Goal: Information Seeking & Learning: Check status

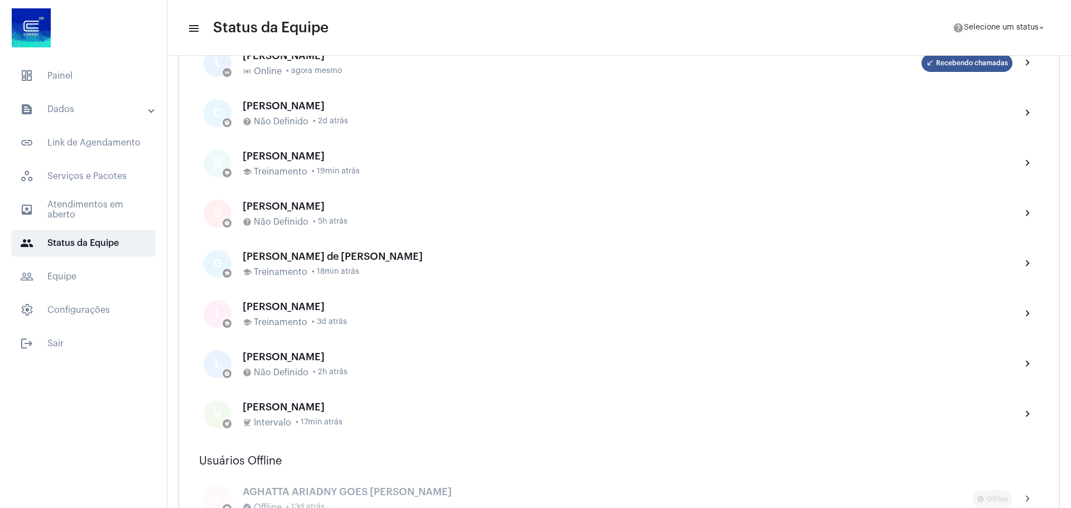
scroll to position [112, 0]
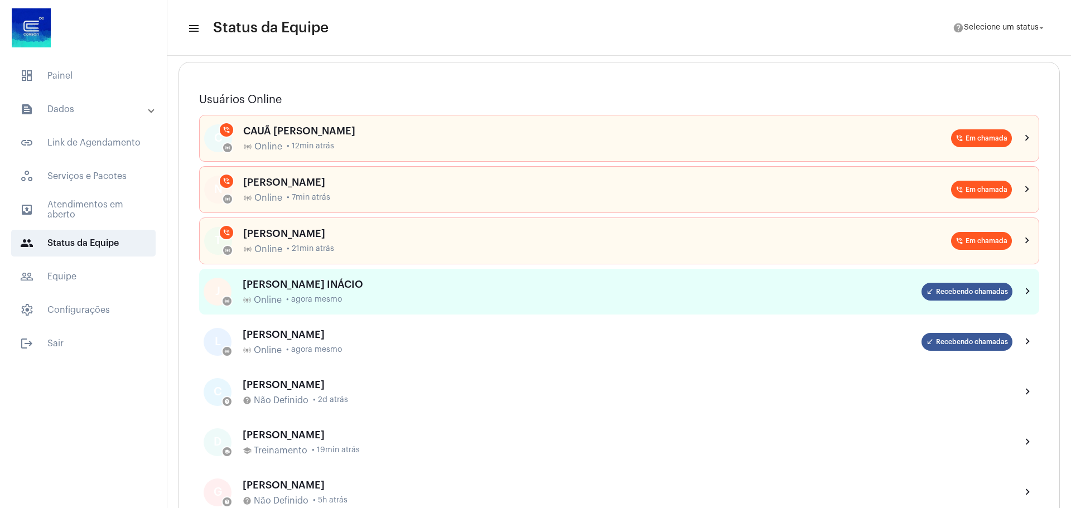
click at [1021, 292] on mat-icon "chevron_right" at bounding box center [1027, 291] width 13 height 13
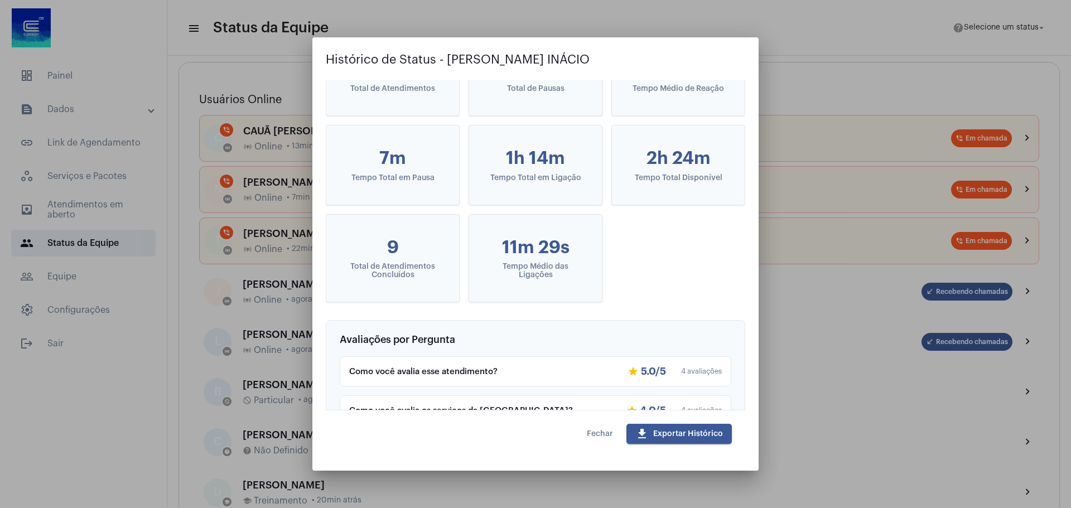
scroll to position [69, 0]
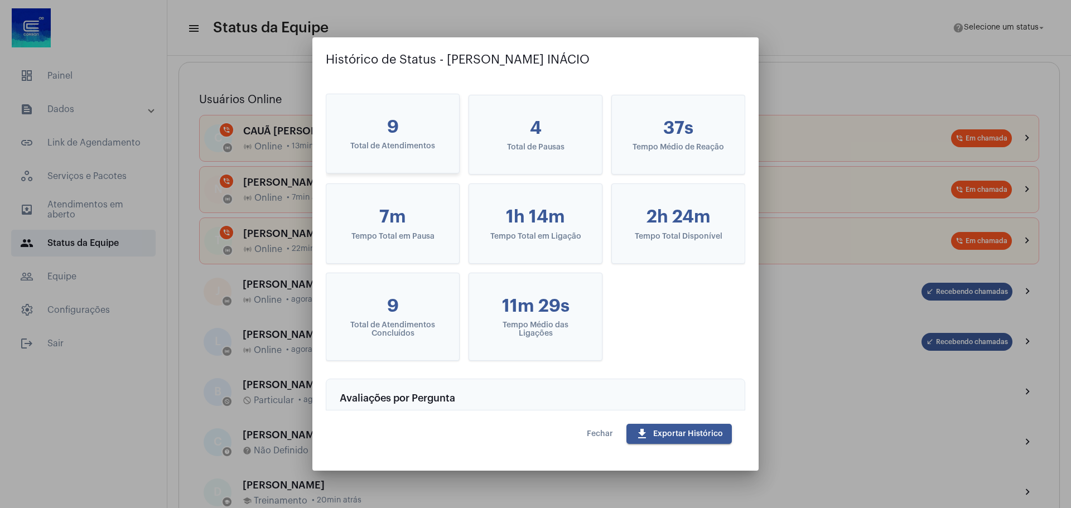
click at [399, 138] on mat-card-content "9 Total de Atendimentos" at bounding box center [392, 133] width 115 height 61
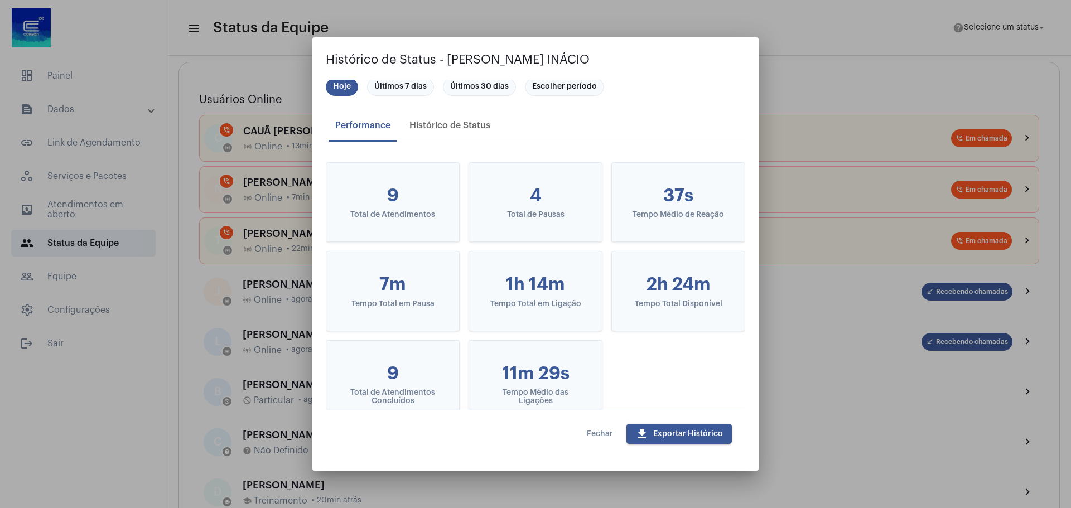
scroll to position [0, 0]
click at [428, 134] on div "Histórico de Status" at bounding box center [450, 127] width 94 height 27
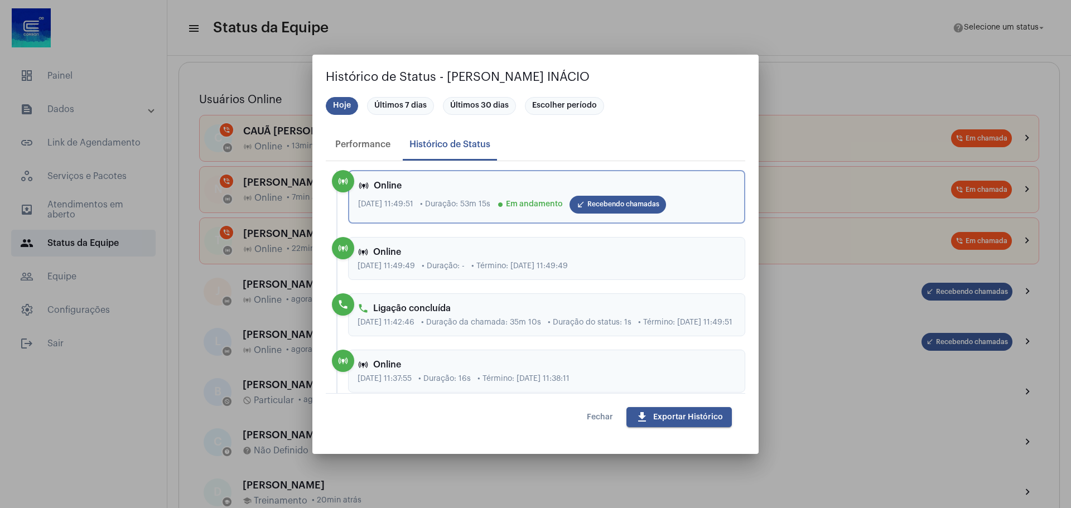
click at [601, 416] on span "Fechar" at bounding box center [600, 417] width 26 height 8
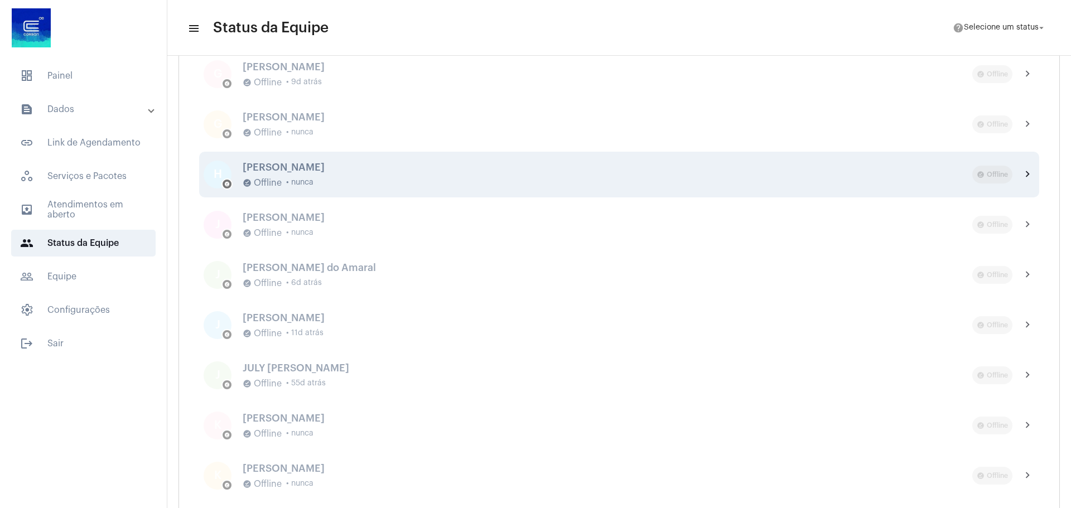
scroll to position [2789, 0]
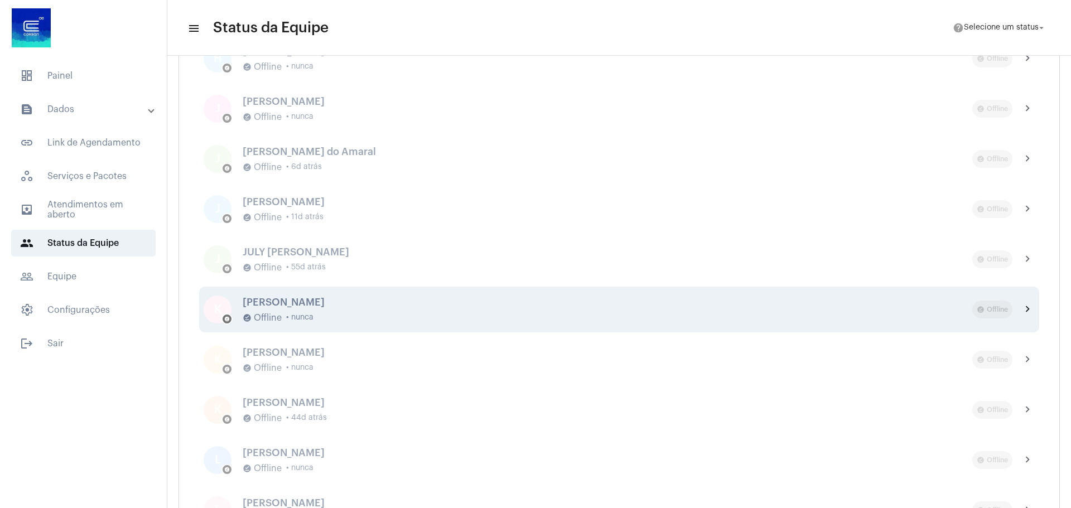
click at [1021, 311] on mat-icon "chevron_right" at bounding box center [1027, 309] width 13 height 13
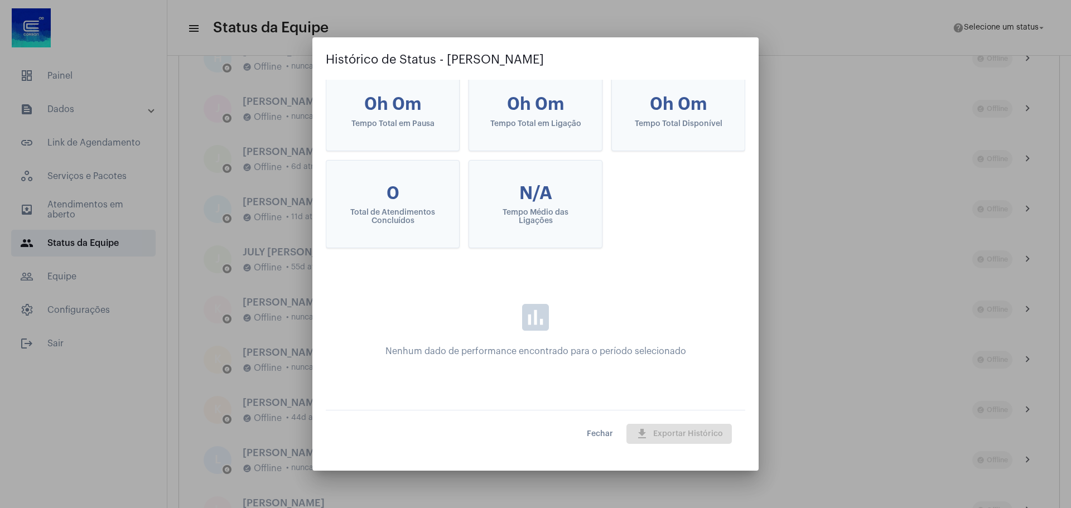
scroll to position [0, 0]
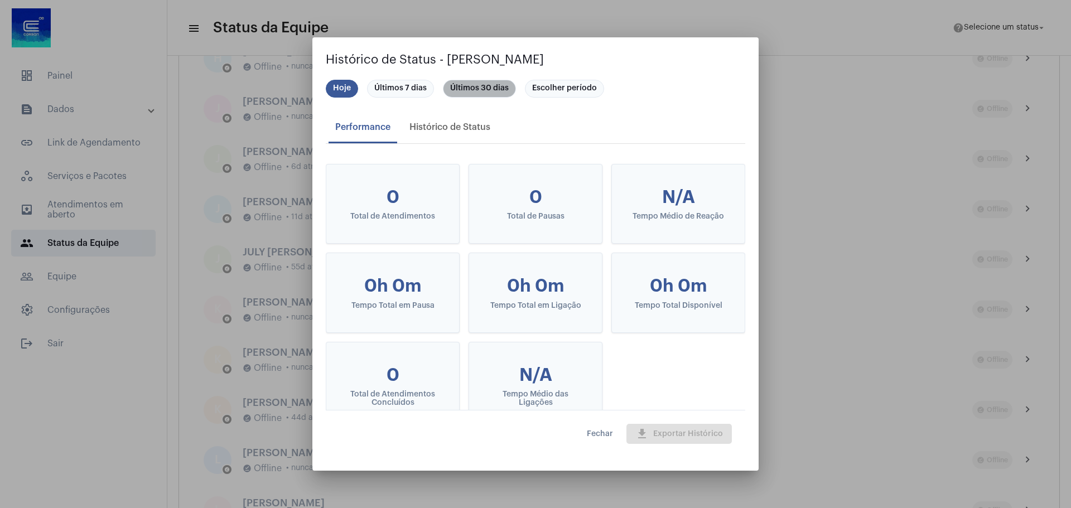
click at [487, 86] on mat-chip "Últimos 30 dias" at bounding box center [479, 89] width 73 height 18
click at [603, 428] on button "Fechar" at bounding box center [600, 434] width 44 height 20
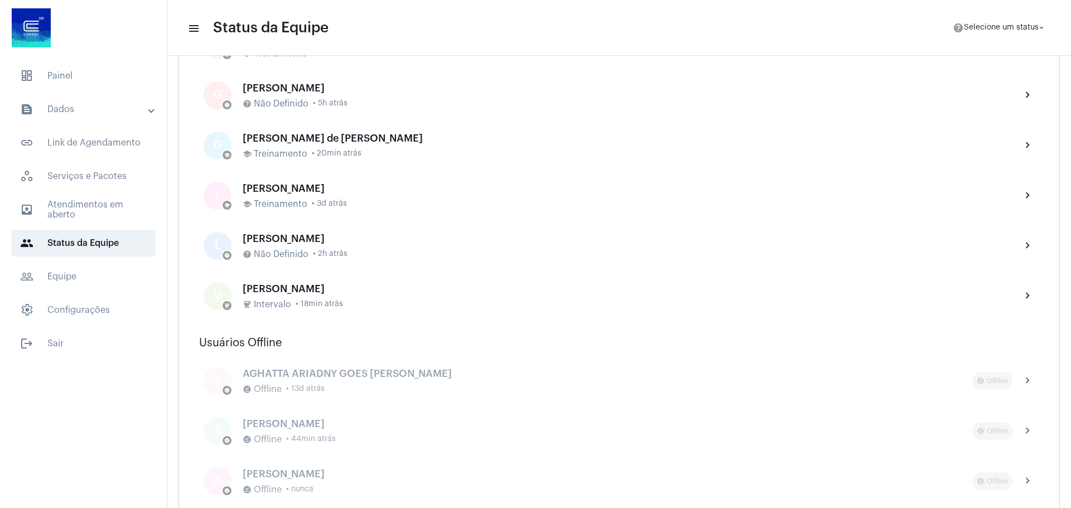
scroll to position [560, 0]
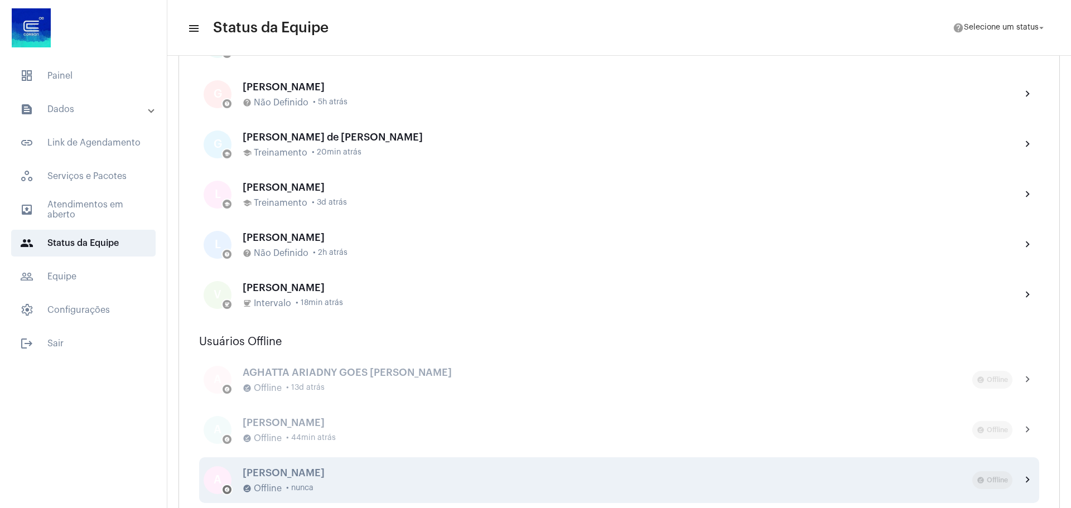
drag, startPoint x: 265, startPoint y: 368, endPoint x: 398, endPoint y: 484, distance: 176.3
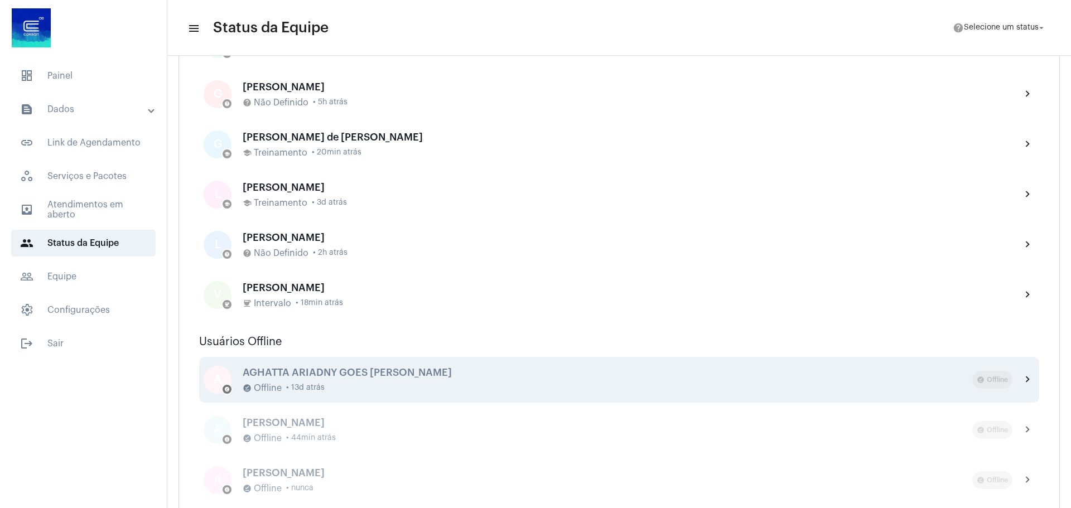
click at [486, 388] on div "offline_pin Offline • 13d atrás" at bounding box center [608, 388] width 730 height 10
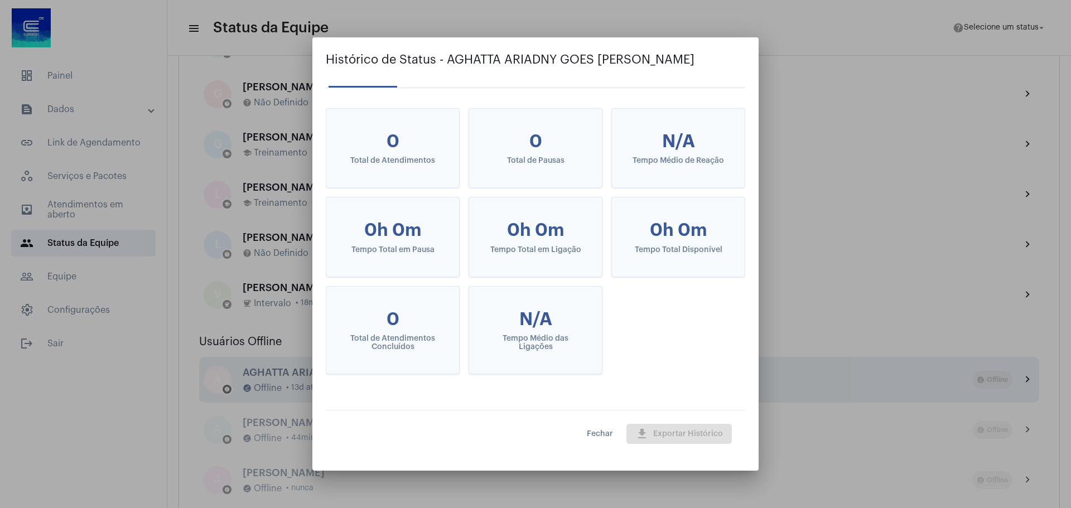
scroll to position [0, 0]
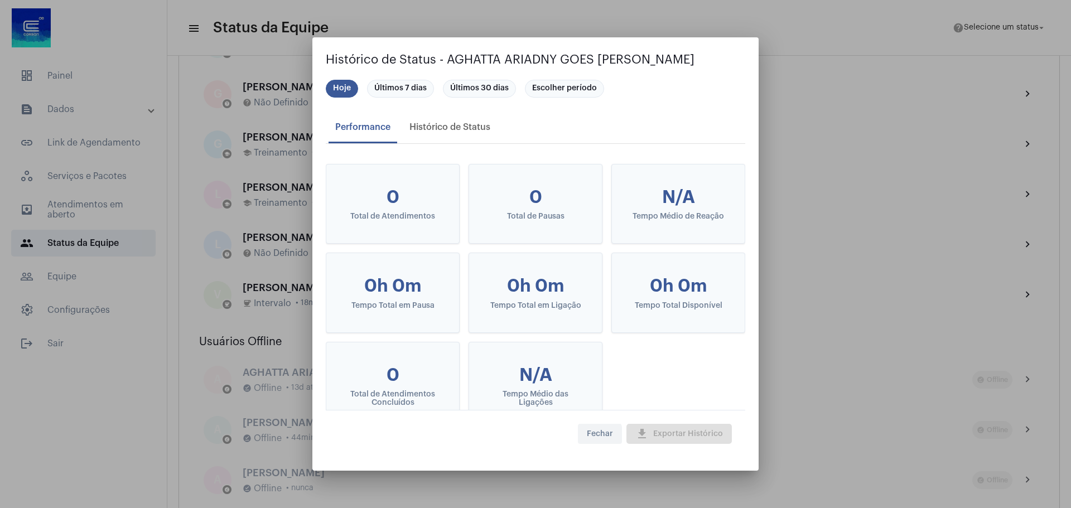
click at [587, 436] on button "Fechar" at bounding box center [600, 434] width 44 height 20
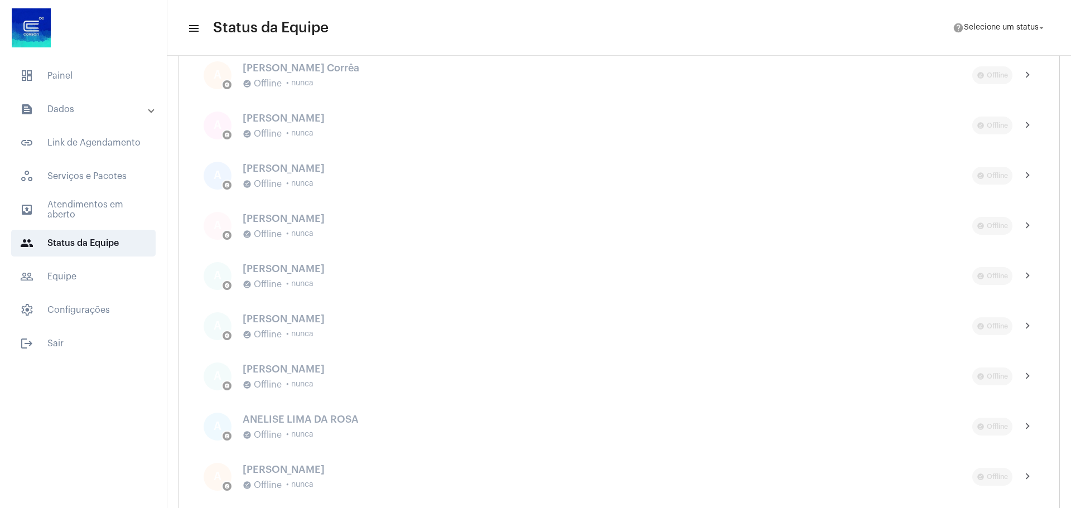
scroll to position [1063, 0]
